Goal: Transaction & Acquisition: Download file/media

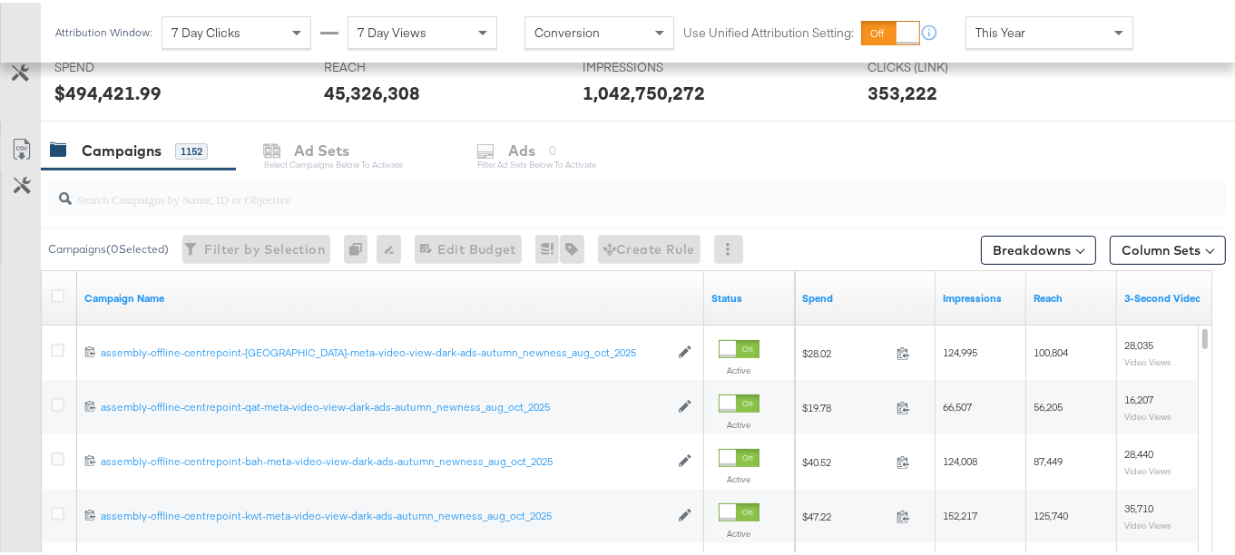
scroll to position [552, 0]
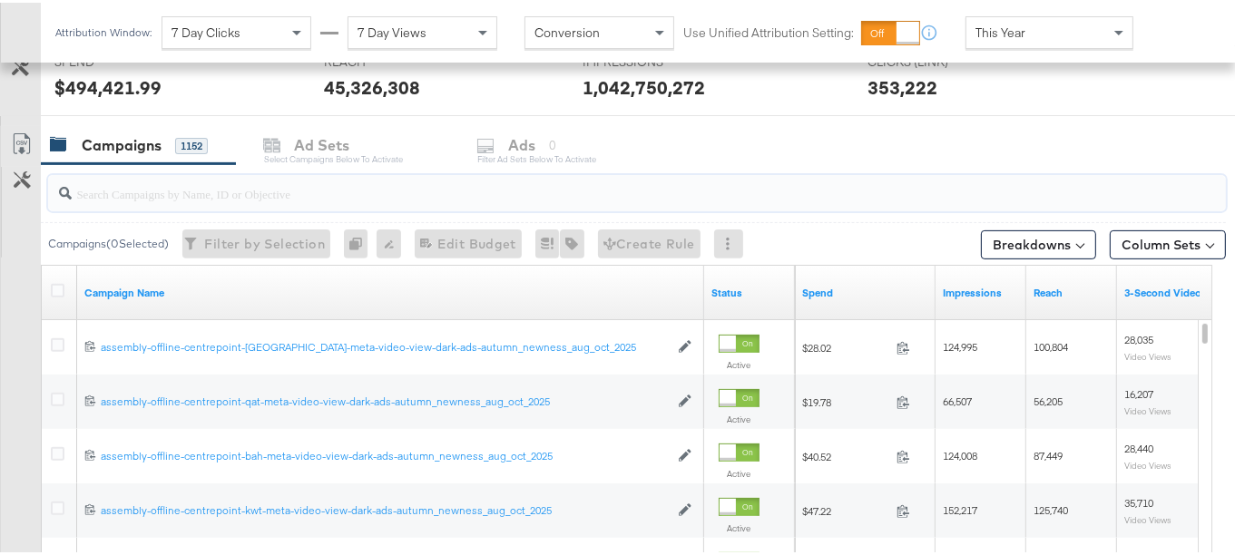
click at [225, 190] on input "search" at bounding box center [597, 183] width 1050 height 35
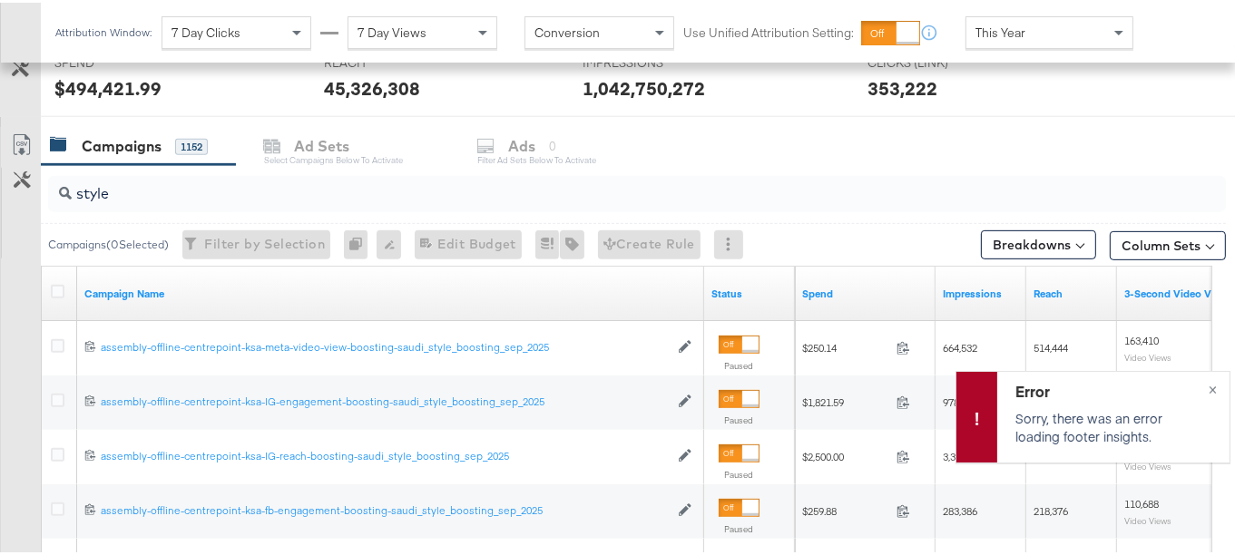
click at [153, 184] on input "style" at bounding box center [597, 183] width 1050 height 35
click at [1198, 391] on div "Error Sorry, there was an error loading footer insights. ×" at bounding box center [1092, 414] width 275 height 92
click at [1200, 387] on button "×" at bounding box center [1213, 385] width 34 height 33
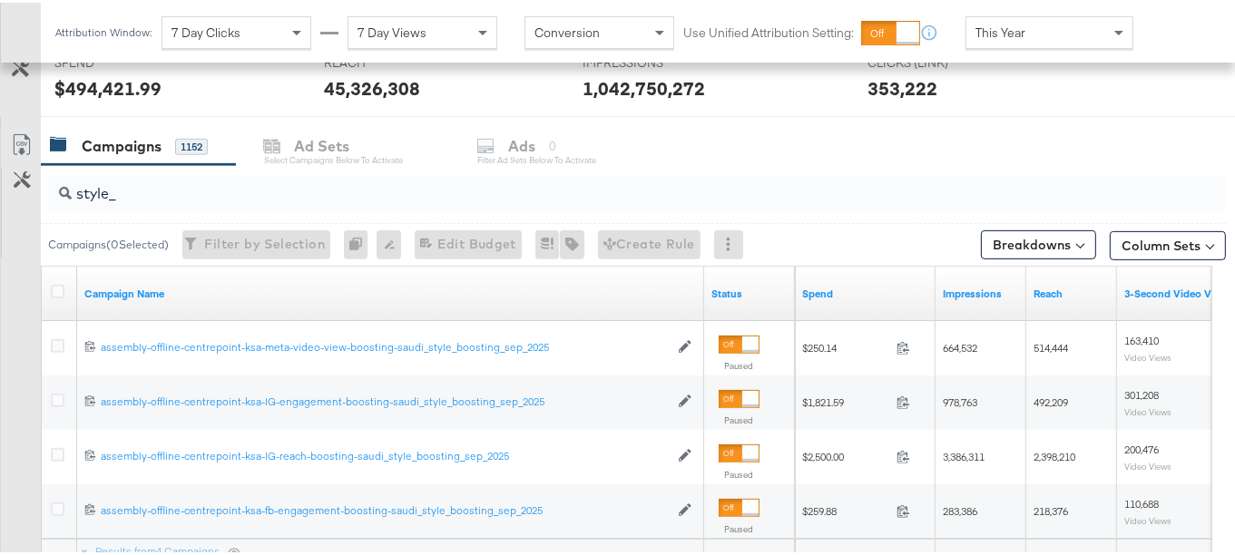
click at [347, 192] on input "style_" at bounding box center [597, 183] width 1050 height 35
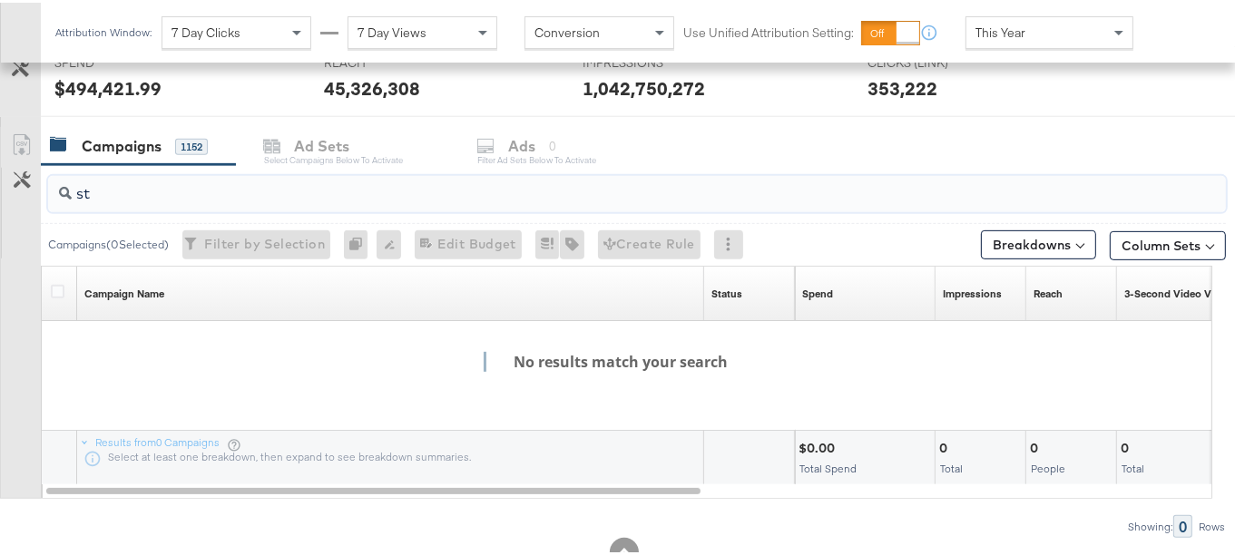
type input "s"
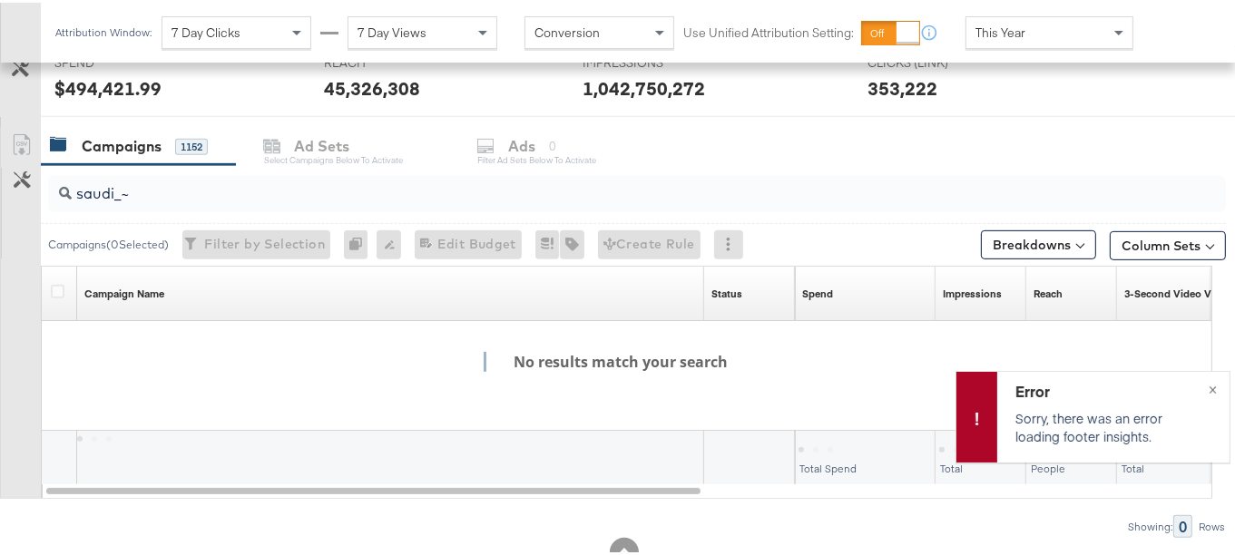
click at [136, 182] on input "saudi_~" at bounding box center [597, 183] width 1050 height 35
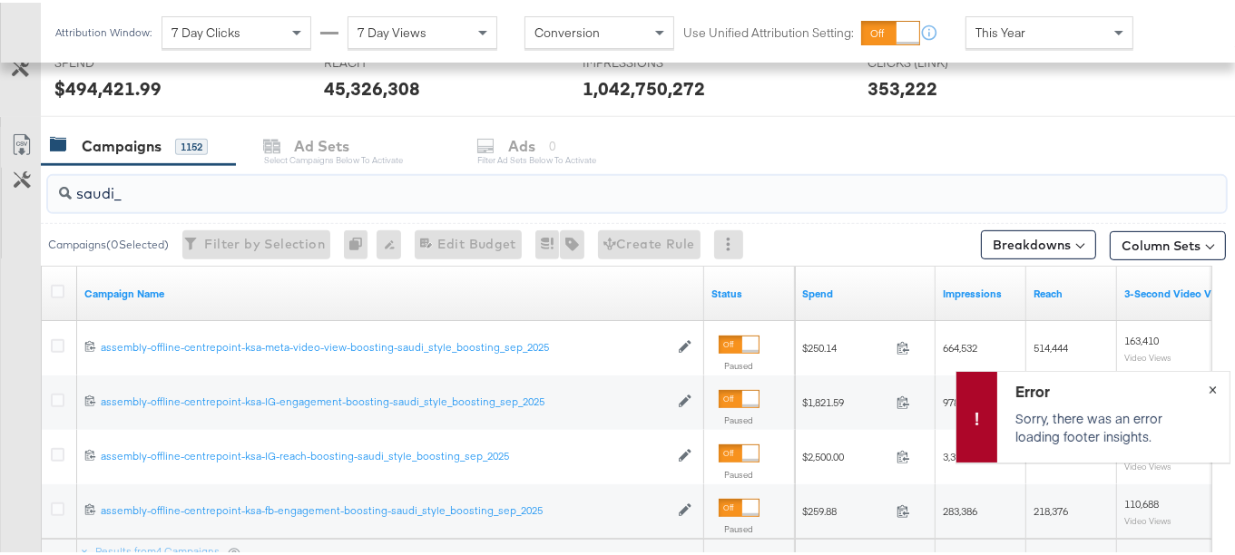
click at [1201, 389] on div "Error Sorry, there was an error loading footer insights. ×" at bounding box center [1092, 414] width 275 height 92
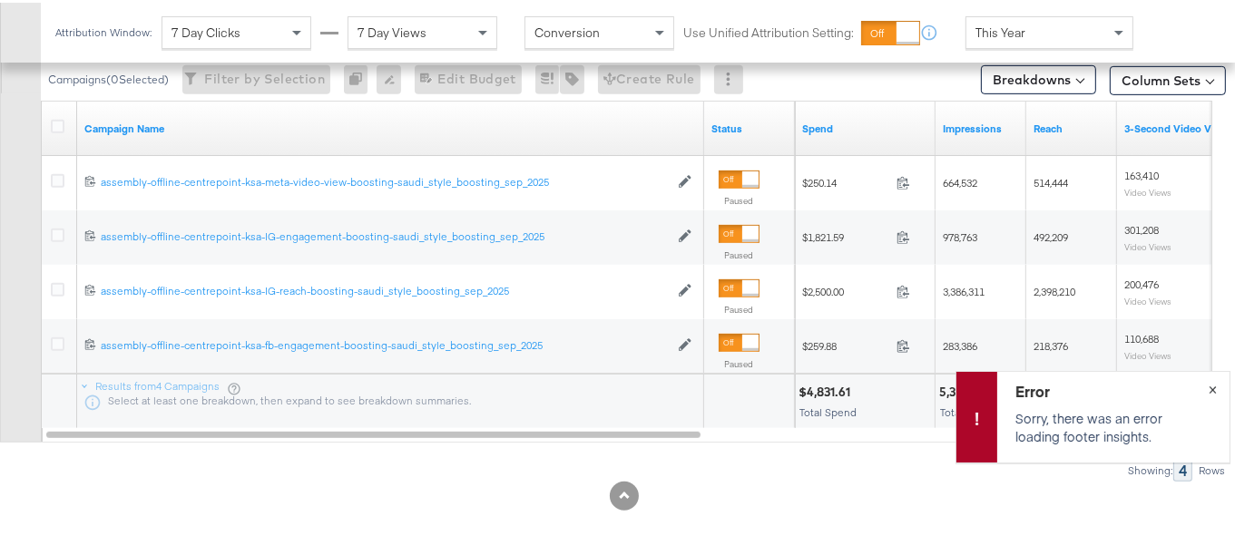
click at [1196, 394] on div "Error Sorry, there was an error loading footer insights. ×" at bounding box center [1092, 414] width 275 height 92
click at [1200, 385] on button "×" at bounding box center [1213, 385] width 34 height 33
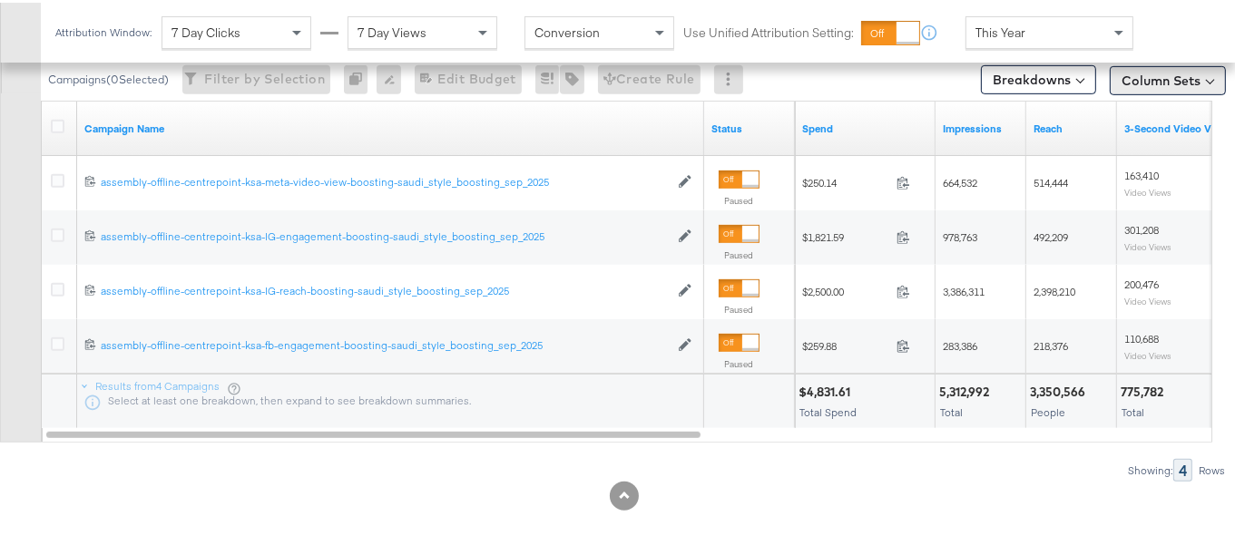
click at [1118, 83] on button "Column Sets" at bounding box center [1168, 78] width 116 height 29
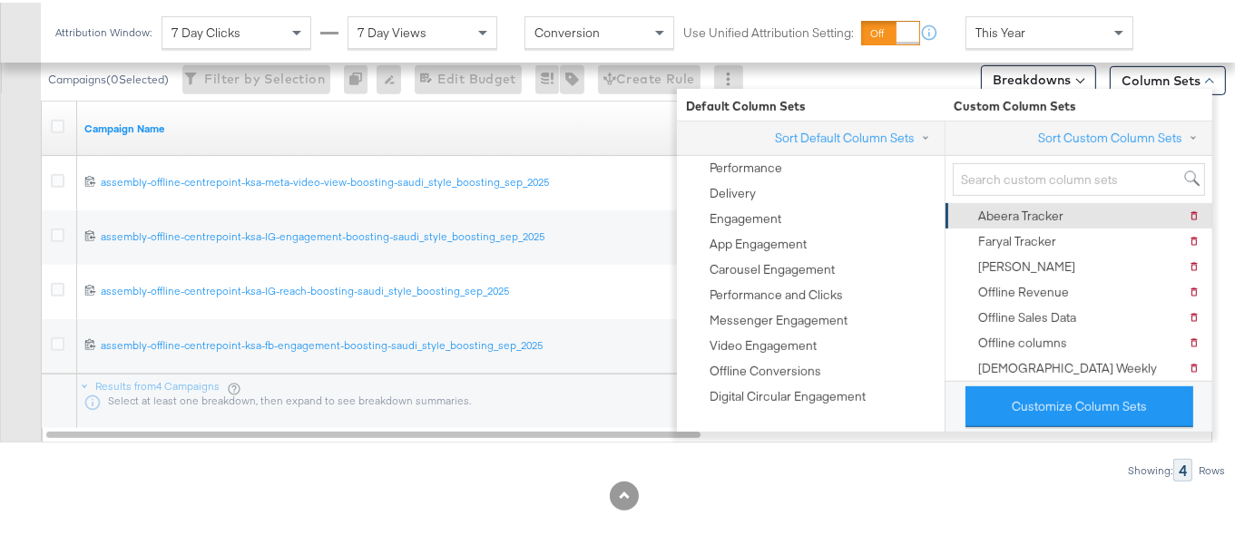
click at [1047, 210] on div "Abeera Tracker" at bounding box center [1020, 213] width 85 height 17
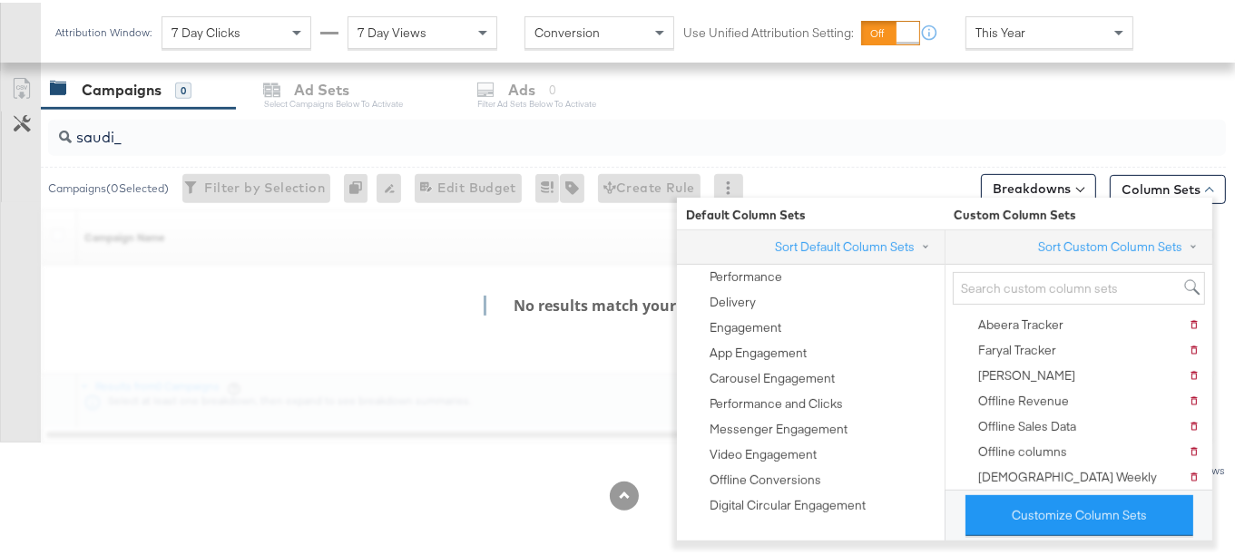
click at [1229, 334] on div "KPIs Performance & KPIs Customize KPIs ✔ Clicks (Link) ✔ Reach ✔ Impressions ✔ …" at bounding box center [624, 75] width 1248 height 963
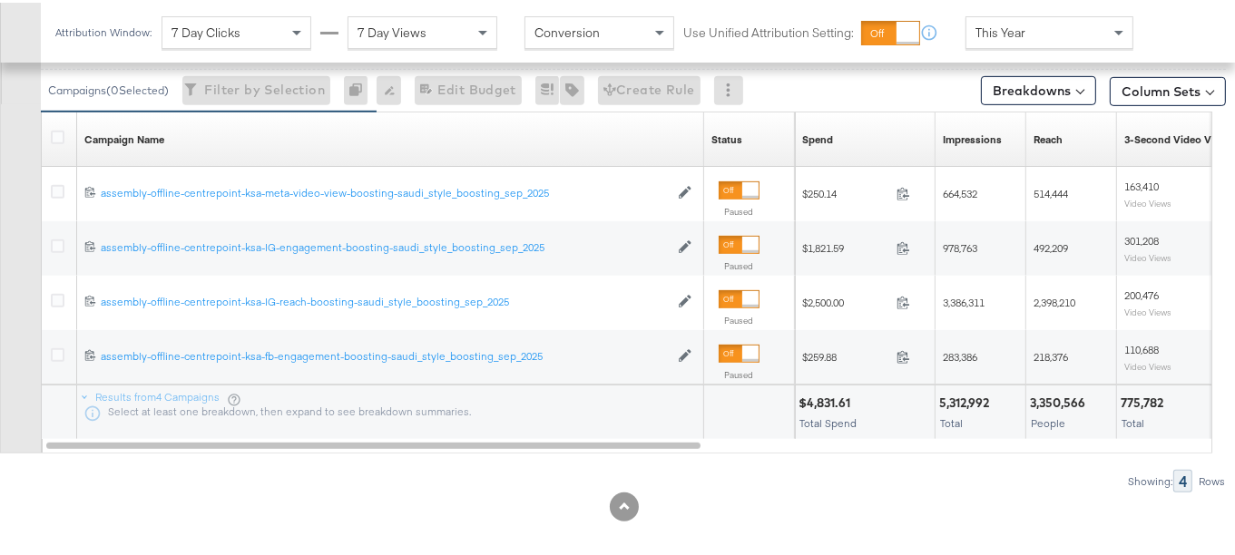
scroll to position [872, 0]
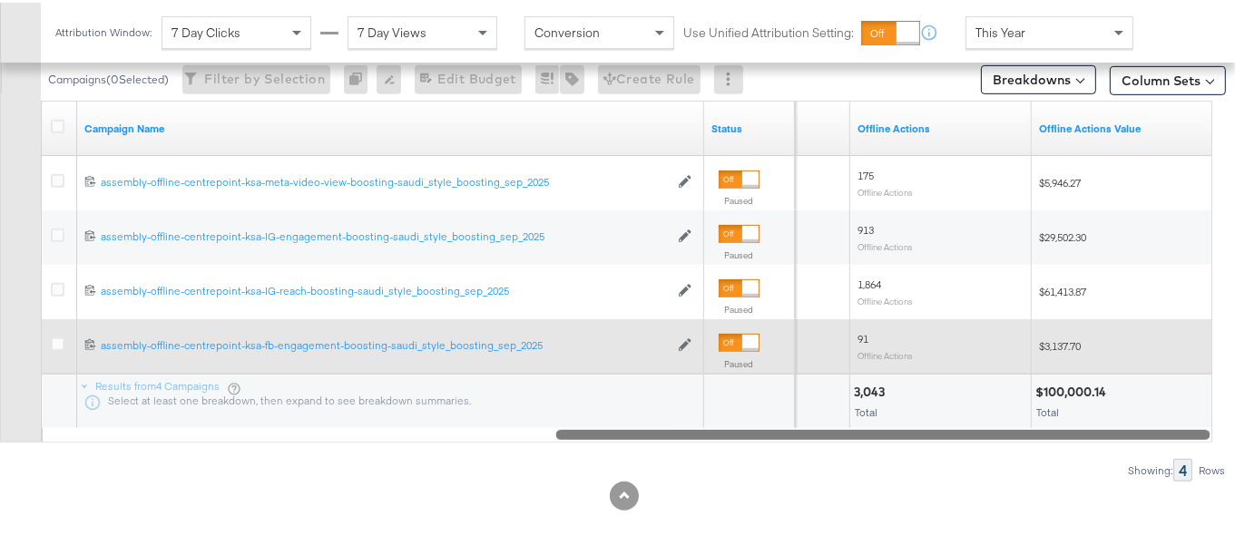
drag, startPoint x: 875, startPoint y: 364, endPoint x: 1247, endPoint y: 406, distance: 373.4
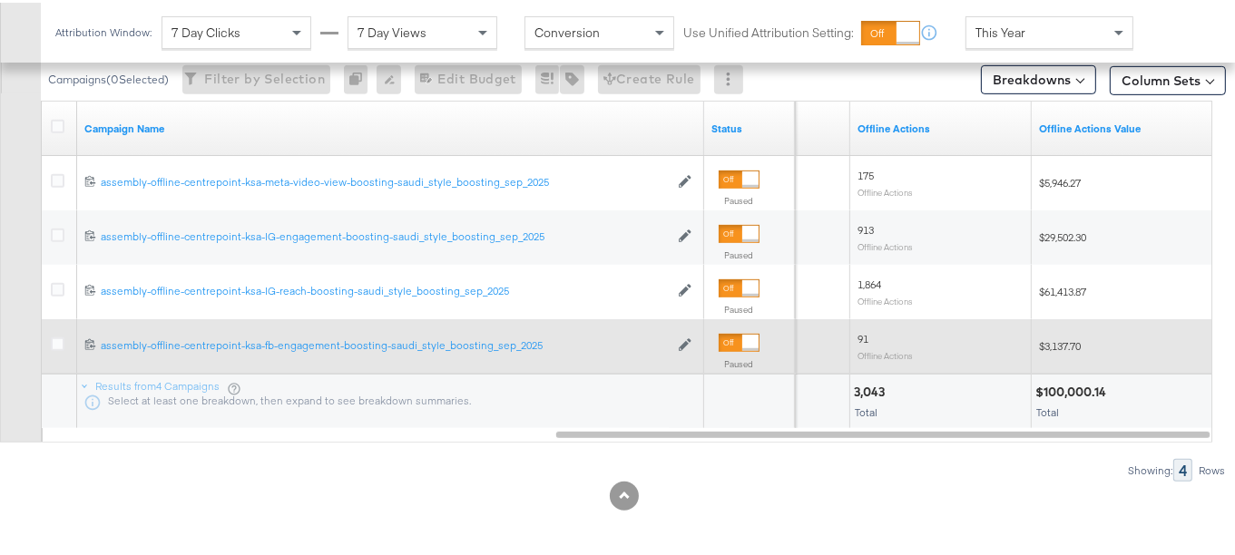
click at [1046, 385] on div "$100,000.14" at bounding box center [1073, 389] width 76 height 17
copy div "100,000.14"
click at [1072, 339] on span "$3,137.70" at bounding box center [1060, 344] width 42 height 14
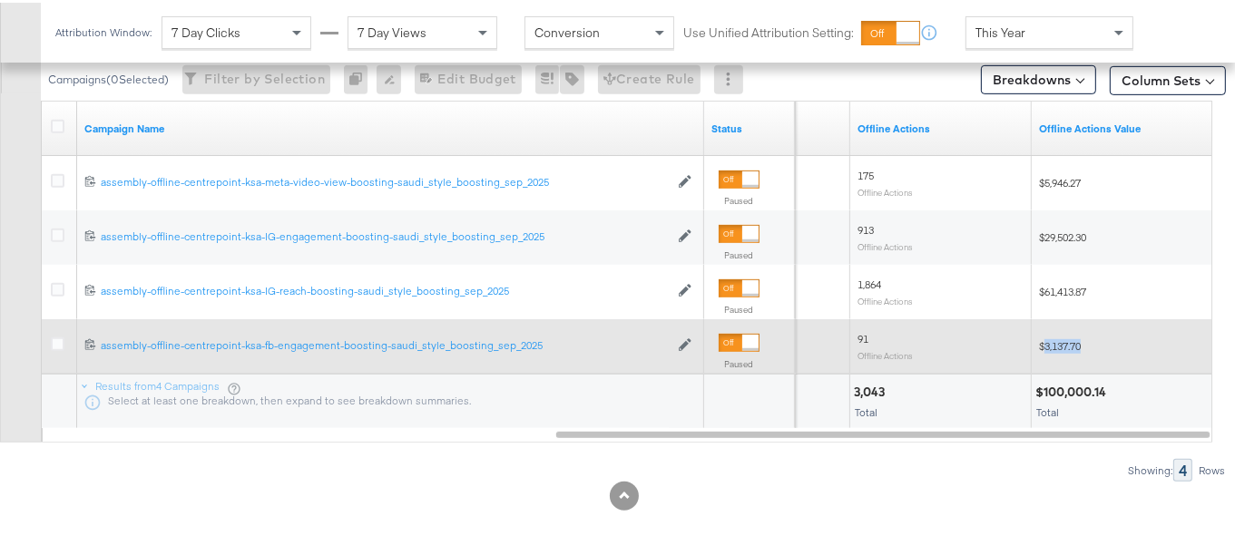
copy span "3,137.70"
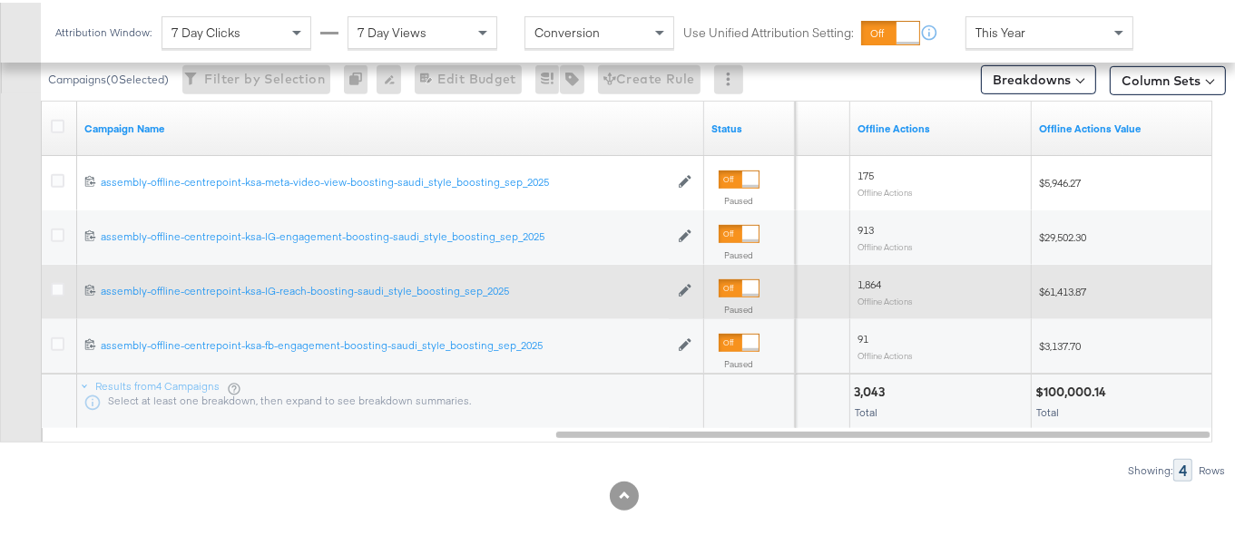
click at [1064, 290] on span "$61,413.87" at bounding box center [1062, 289] width 47 height 14
copy span "61,413.87"
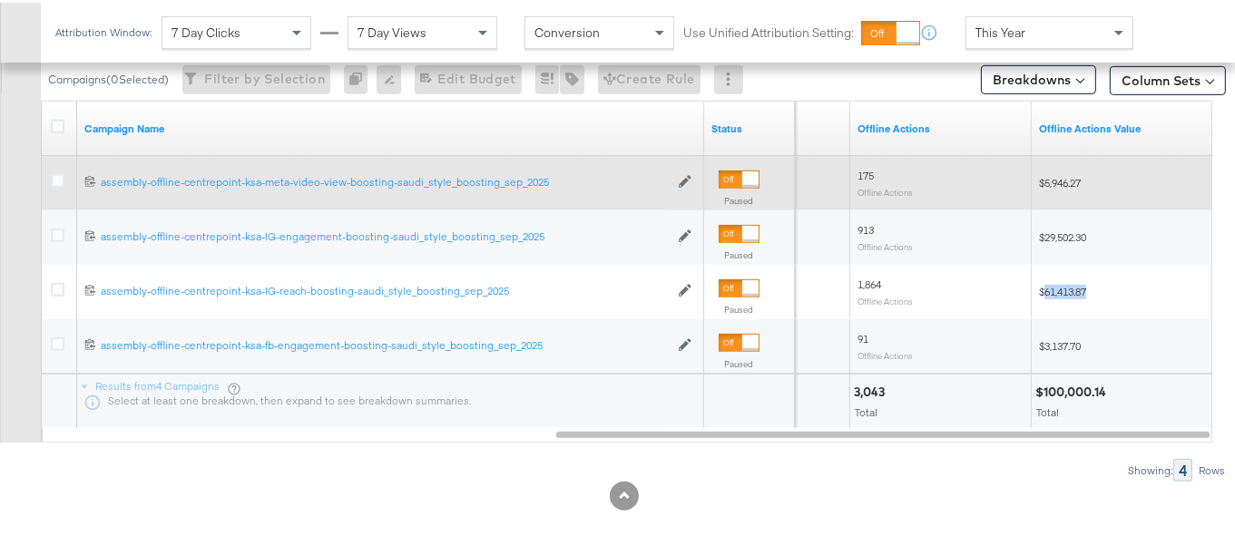
click at [1060, 177] on span "$5,946.27" at bounding box center [1060, 180] width 42 height 14
copy span "5,946.27"
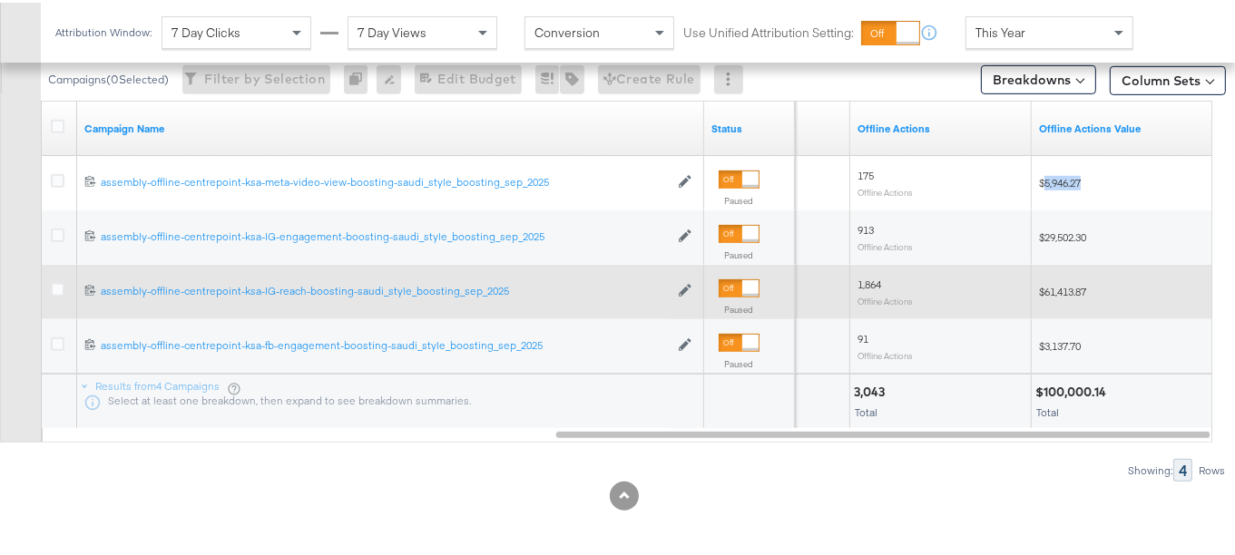
click at [1073, 296] on div "$61,413.87" at bounding box center [1121, 289] width 181 height 29
copy span "61,413.87"
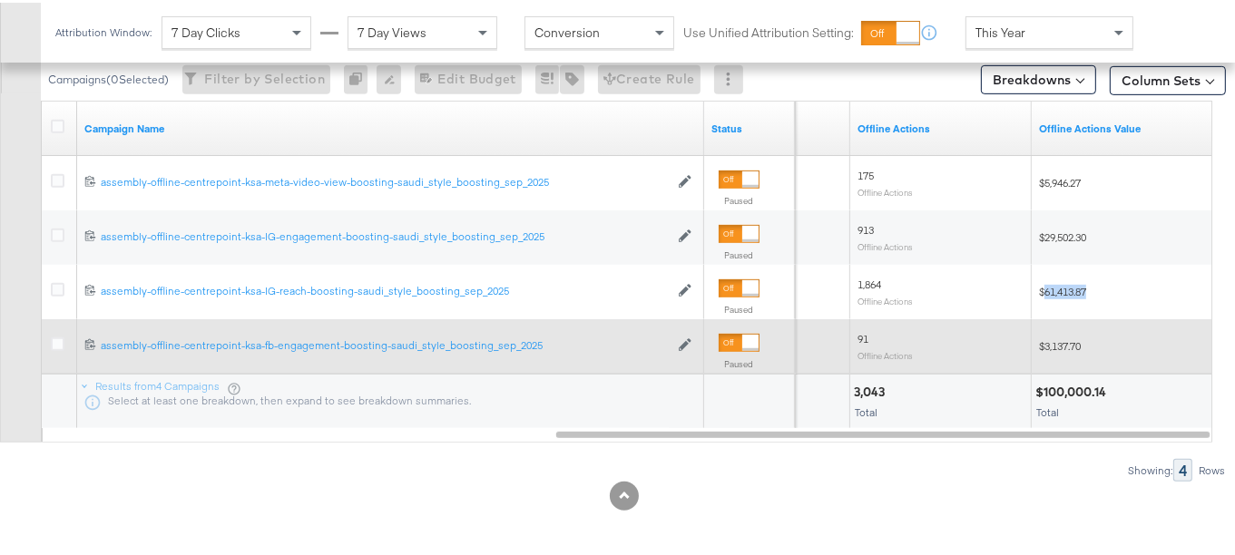
click at [1069, 339] on span "$3,137.70" at bounding box center [1060, 344] width 42 height 14
copy span "3,137.70"
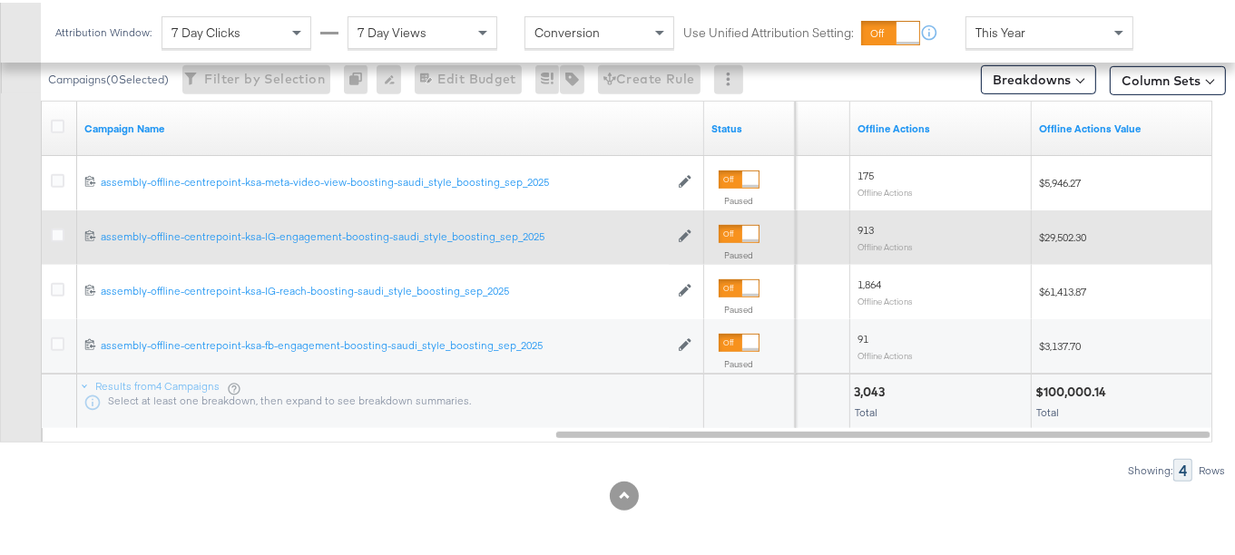
click at [1068, 233] on span "$29,502.30" at bounding box center [1062, 235] width 47 height 14
copy span "29,502.30"
click at [407, 250] on div "120233352454780361 assembly-offline-centrepoint-ksa-IG-engagement-boosting-saud…" at bounding box center [390, 235] width 627 height 54
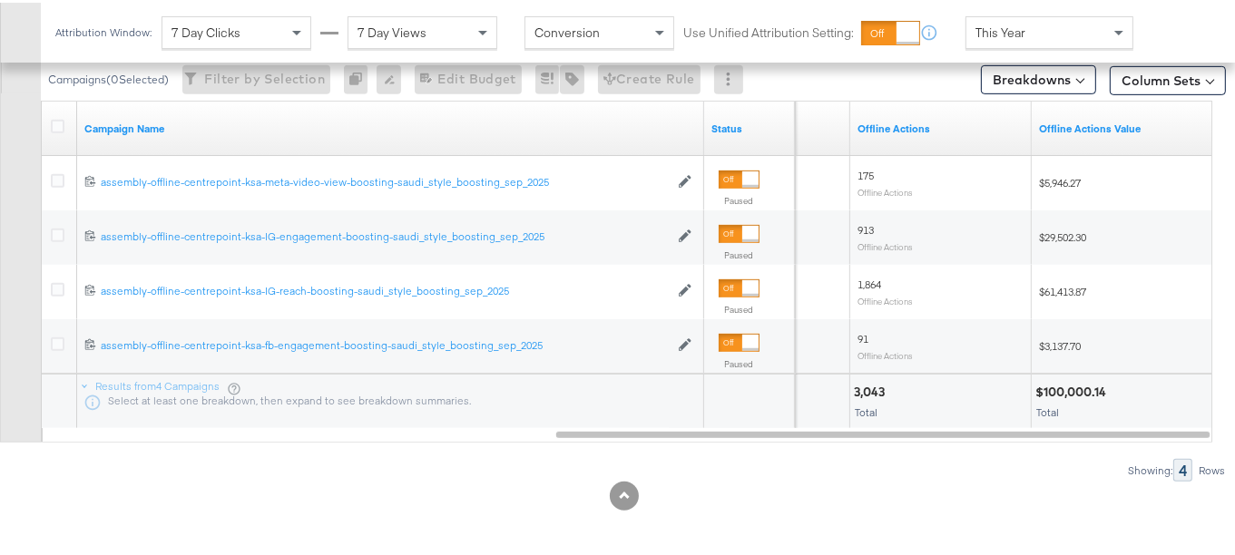
scroll to position [386, 0]
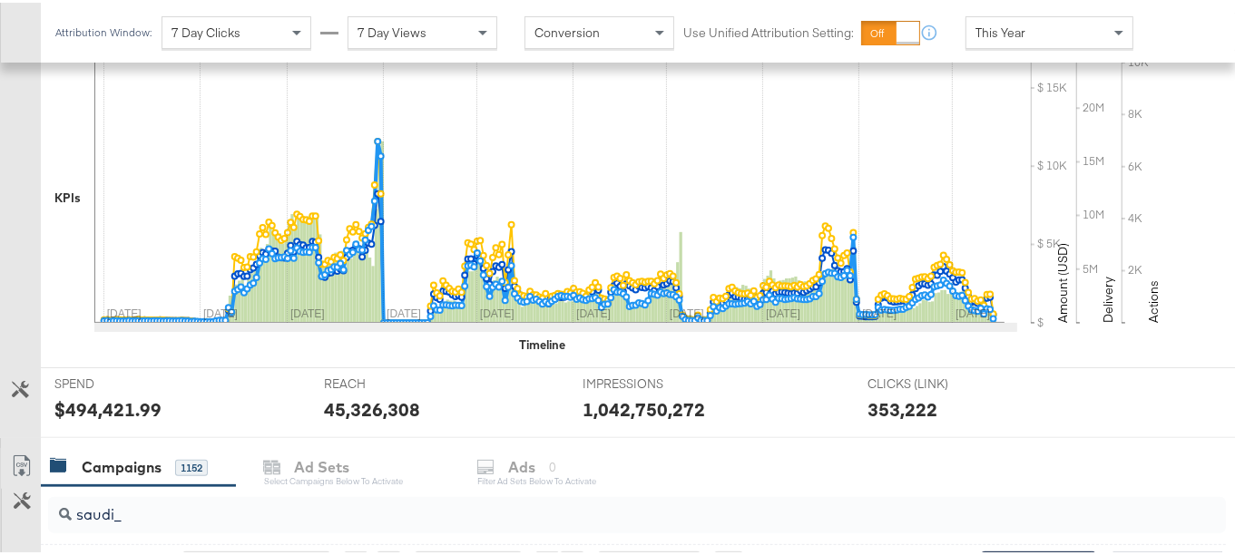
click at [228, 524] on div "saudi_" at bounding box center [637, 512] width 1178 height 36
click at [173, 518] on input "saudi_" at bounding box center [597, 504] width 1050 height 35
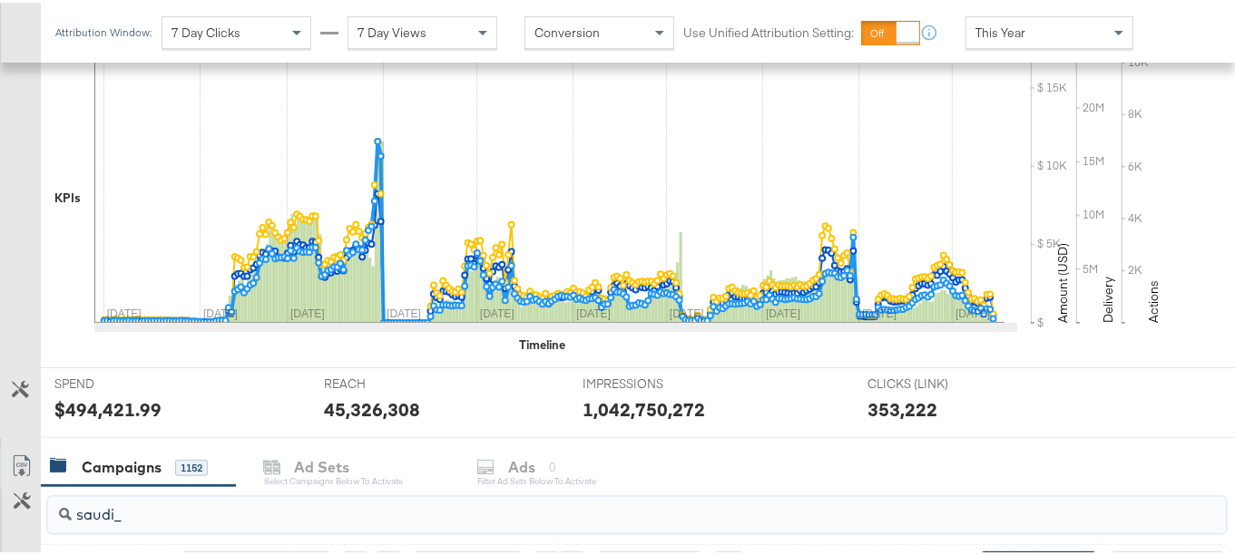
click at [173, 518] on input "saudi_" at bounding box center [597, 504] width 1050 height 35
paste input "autumn_newness_boosting_sep_oct_2025"
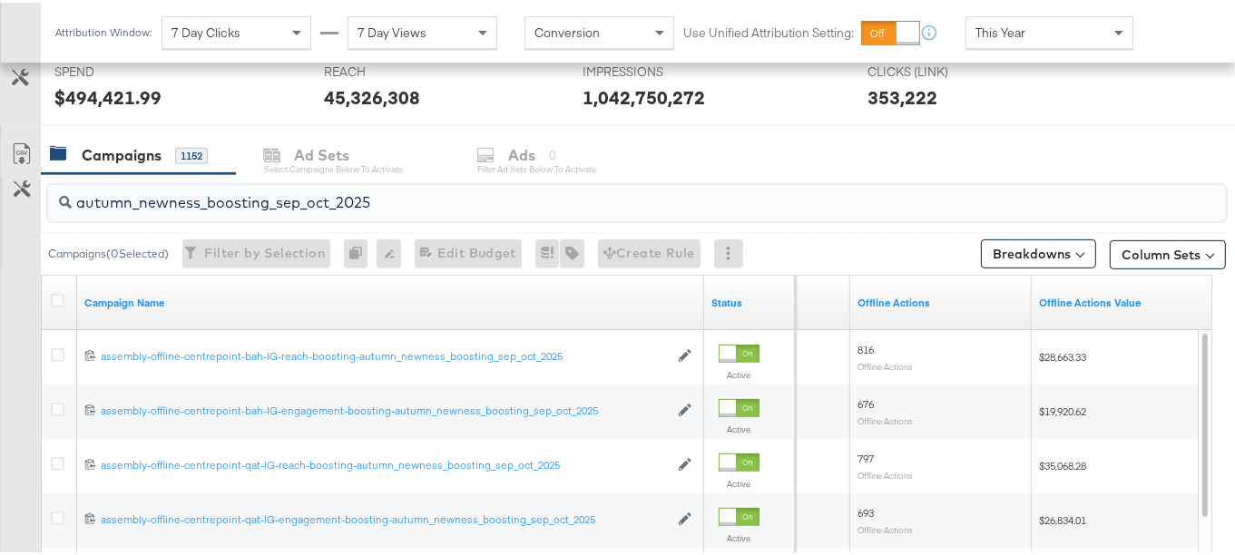
scroll to position [696, 0]
click at [1170, 251] on button "Column Sets" at bounding box center [1168, 254] width 116 height 29
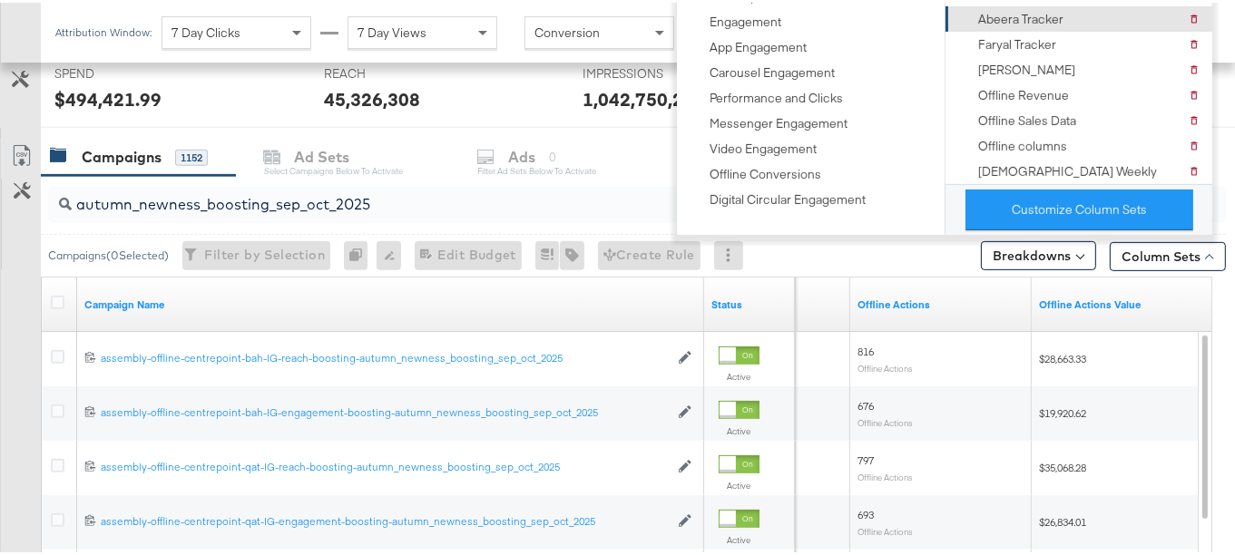
click at [1024, 18] on div "Abeera Tracker" at bounding box center [1020, 16] width 85 height 17
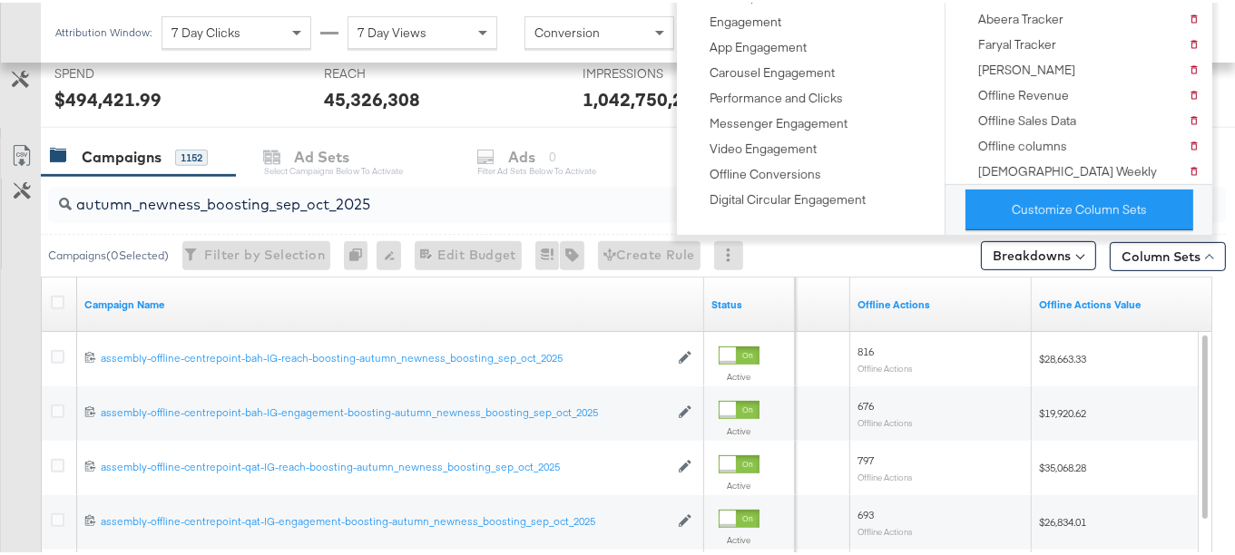
click at [1220, 254] on div "KPIs Performance & KPIs Customize KPIs ✔ Clicks (Link) ✔ Reach ✔ Impressions ✔ …" at bounding box center [624, 280] width 1248 height 1236
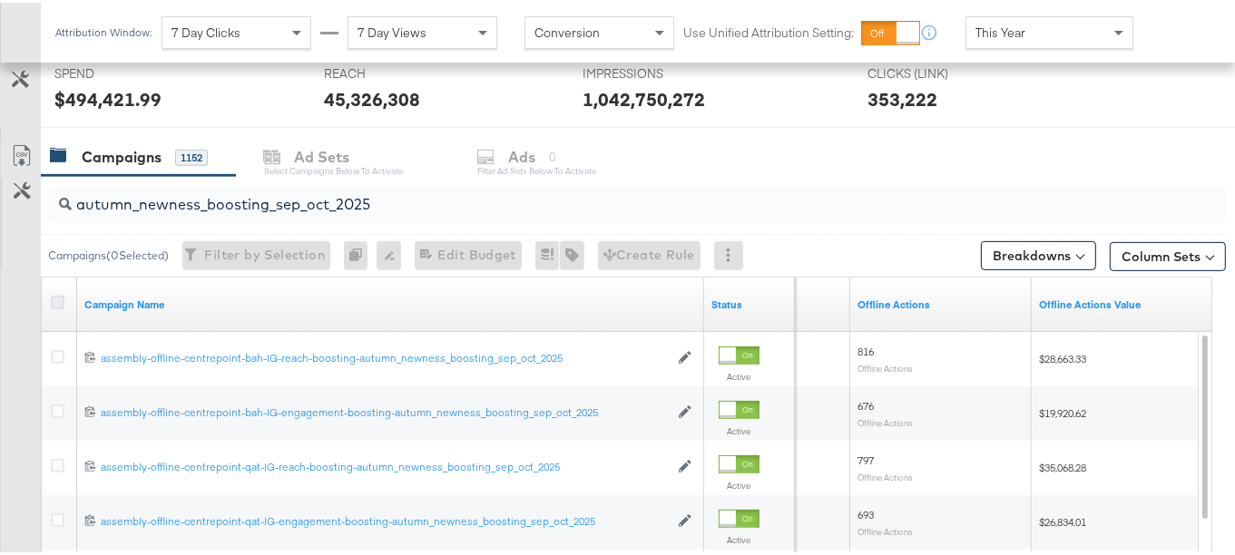
click at [54, 298] on icon at bounding box center [58, 300] width 14 height 14
click at [0, 0] on input "checkbox" at bounding box center [0, 0] width 0 height 0
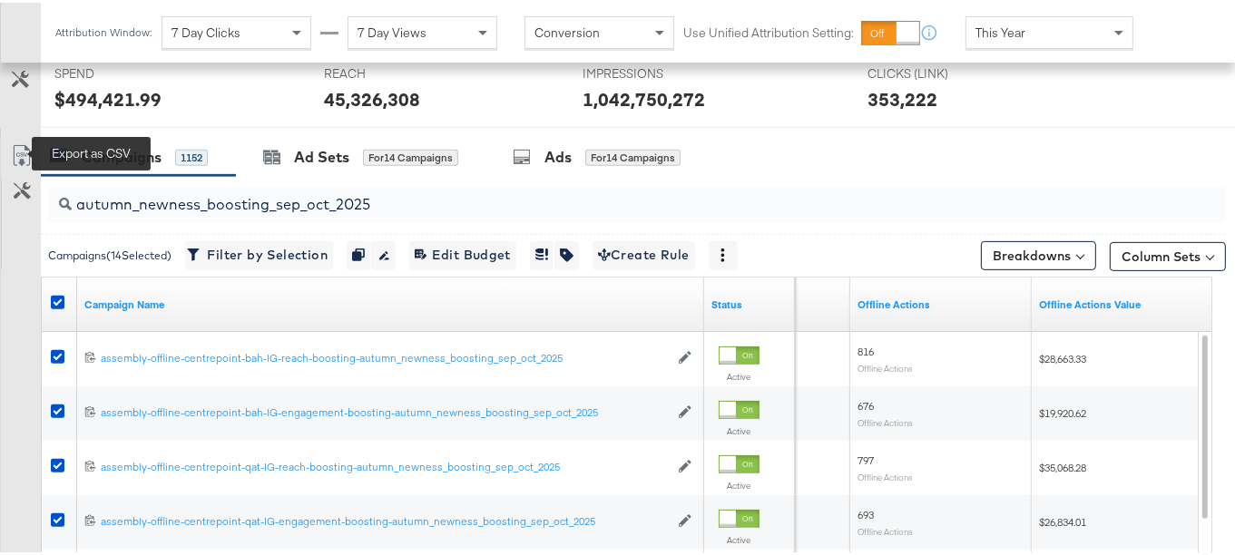
click at [27, 151] on icon at bounding box center [22, 153] width 22 height 22
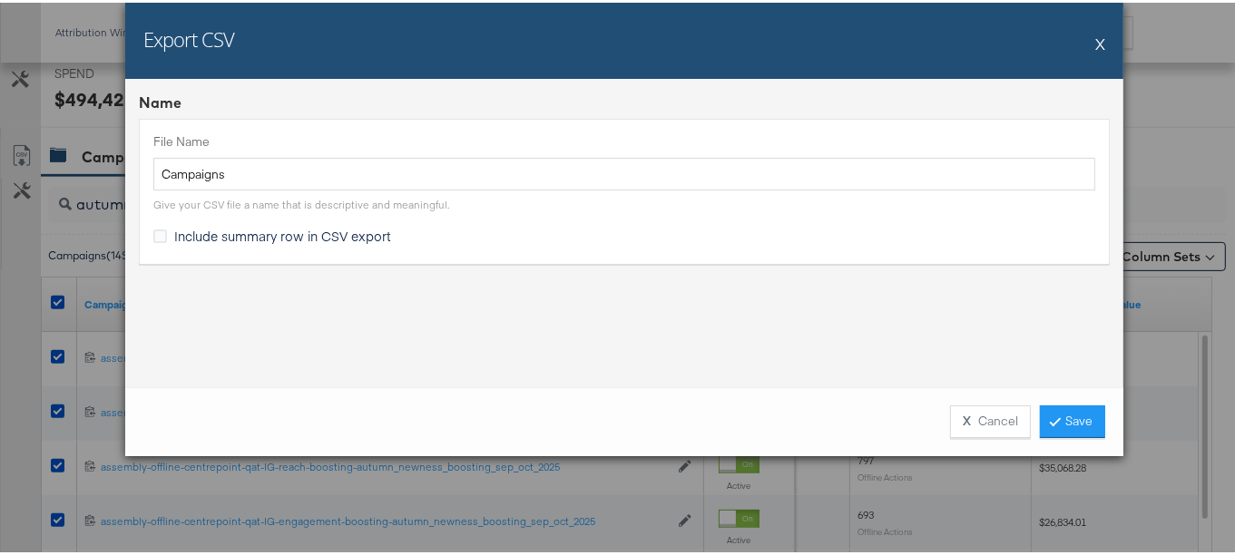
click at [179, 226] on span "Include summary row in CSV export" at bounding box center [282, 233] width 217 height 18
click at [0, 0] on input "Include summary row in CSV export" at bounding box center [0, 0] width 0 height 0
click at [1052, 416] on icon at bounding box center [1054, 418] width 5 height 11
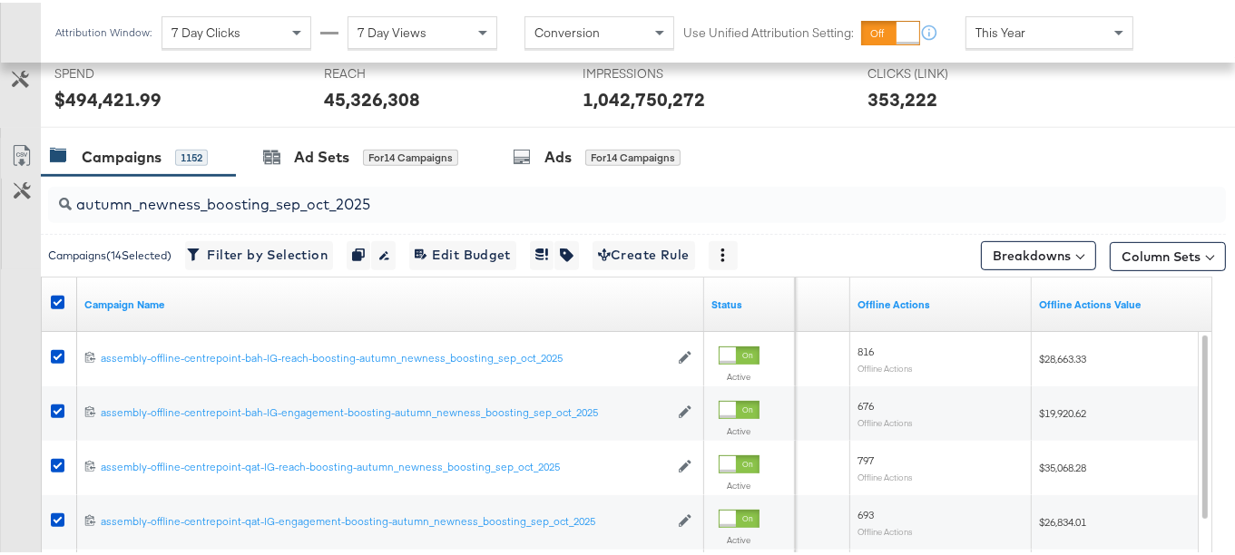
click at [287, 198] on input "autumn_newness_boosting_sep_oct_2025" at bounding box center [597, 194] width 1050 height 35
paste input "dark-ads-autumn_newness_aug"
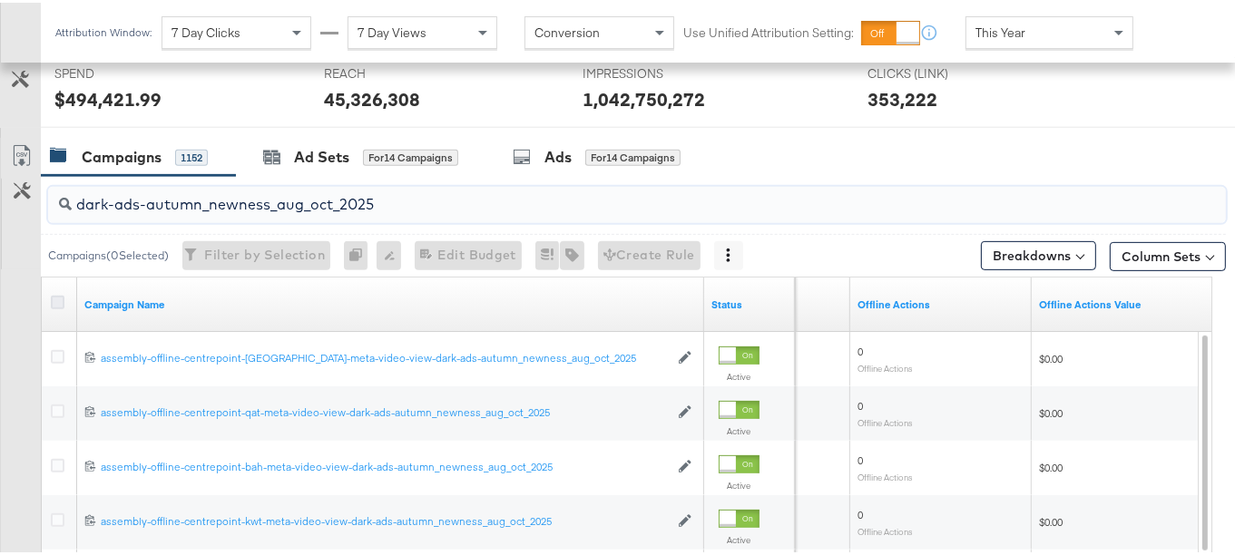
type input "dark-ads-autumn_newness_aug_oct_2025"
click at [51, 295] on icon at bounding box center [58, 300] width 14 height 14
click at [0, 0] on input "checkbox" at bounding box center [0, 0] width 0 height 0
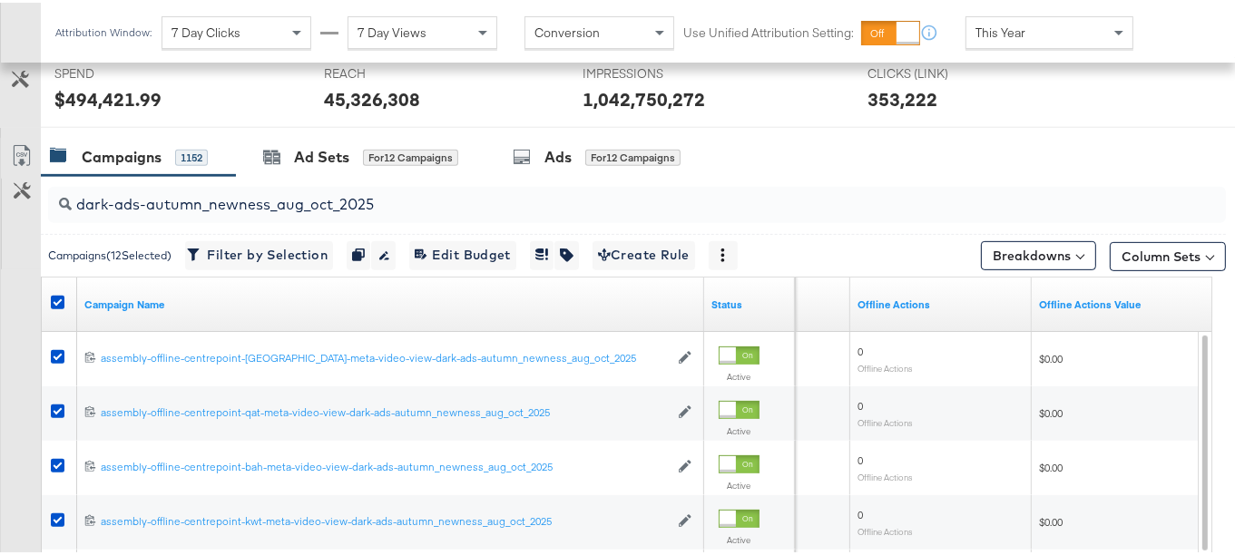
click at [23, 136] on link "Export as CSV" at bounding box center [21, 155] width 41 height 41
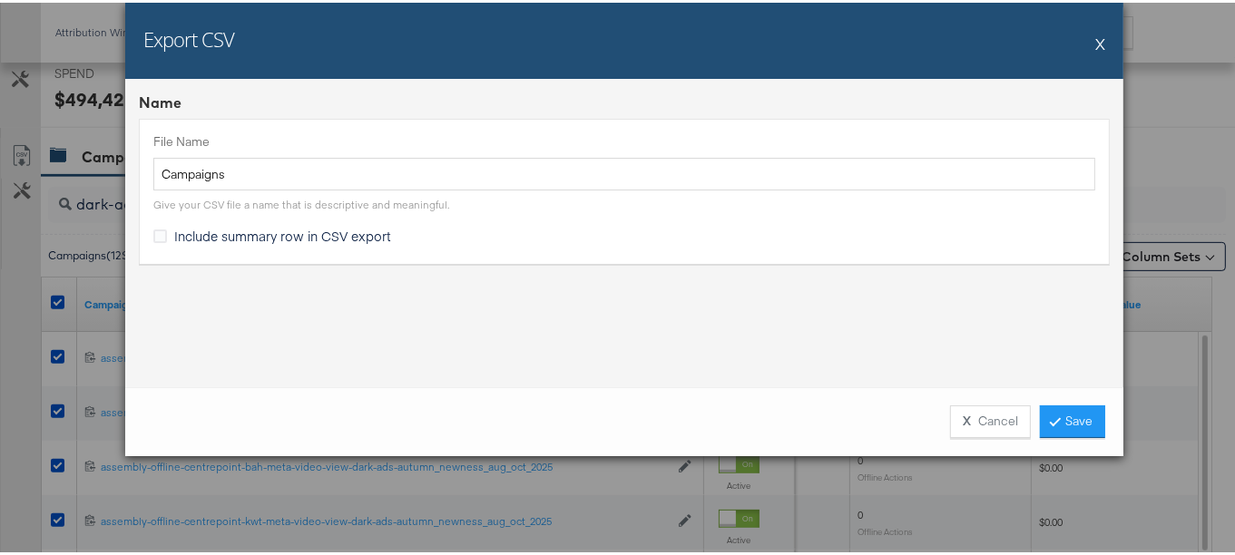
click at [353, 224] on span "Include summary row in CSV export" at bounding box center [282, 233] width 217 height 18
click at [0, 0] on input "Include summary row in CSV export" at bounding box center [0, 0] width 0 height 0
click at [1061, 408] on link "Save" at bounding box center [1072, 419] width 65 height 33
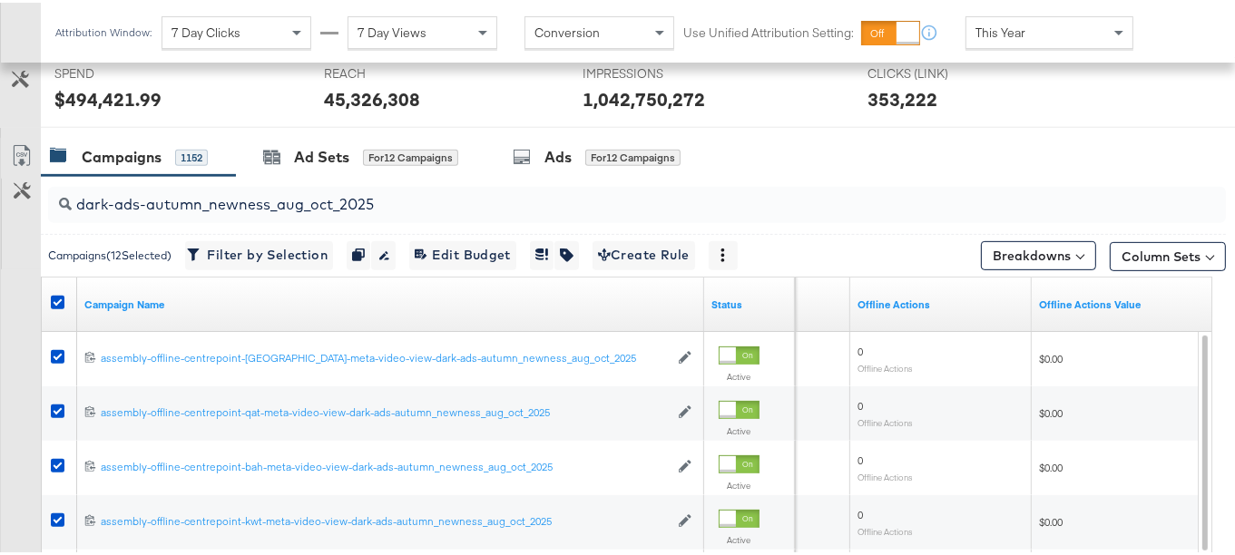
click at [293, 198] on input "dark-ads-autumn_newness_aug_oct_2025" at bounding box center [597, 194] width 1050 height 35
click at [270, 191] on input "dark-ads-autumn_newness_aug_oct_2025" at bounding box center [597, 194] width 1050 height 35
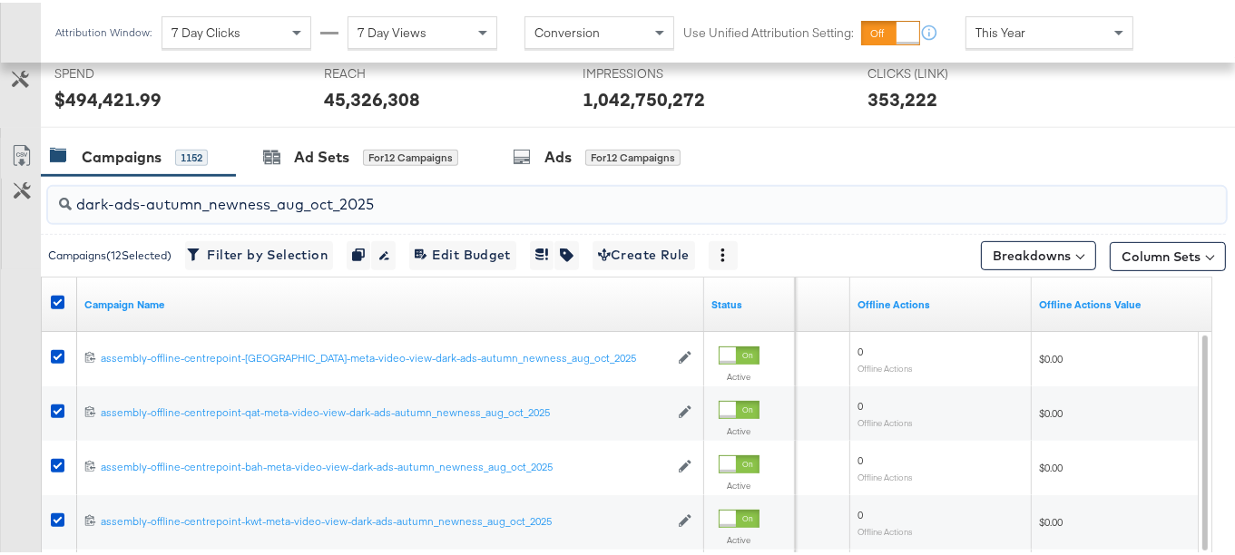
click at [270, 191] on input "dark-ads-autumn_newness_aug_oct_2025" at bounding box center [597, 194] width 1050 height 35
